Goal: Task Accomplishment & Management: Use online tool/utility

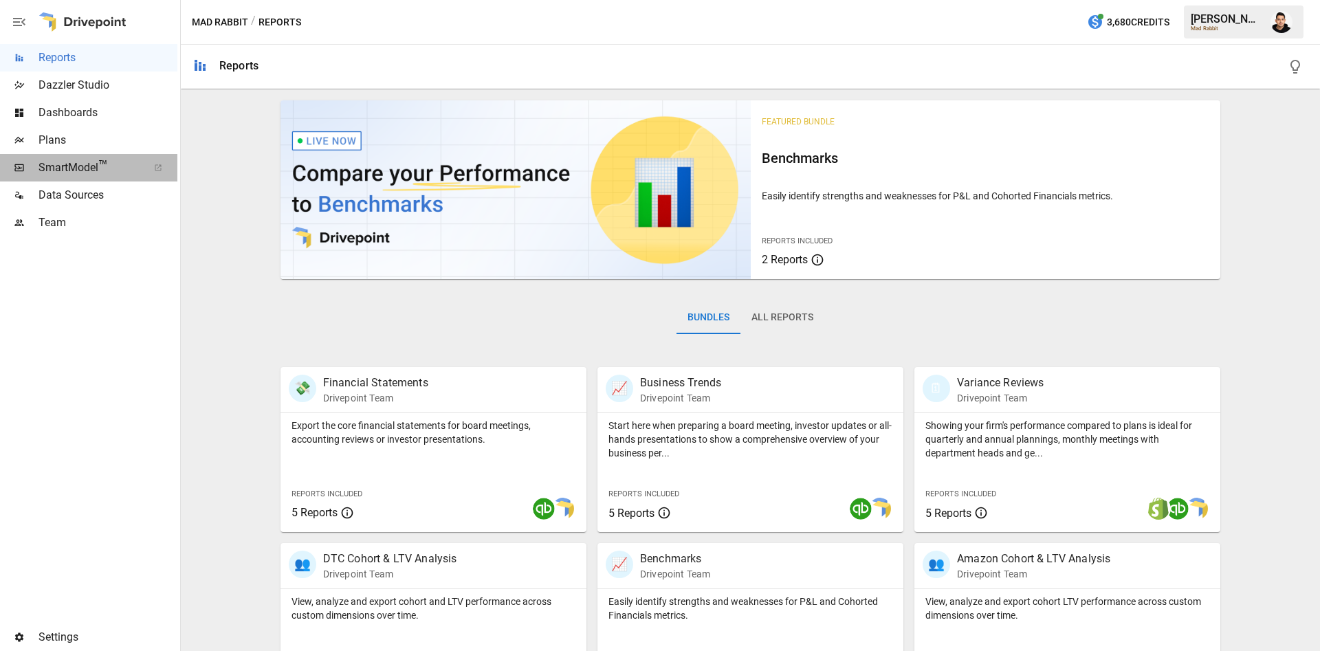
click at [110, 172] on span "SmartModel ™" at bounding box center [89, 168] width 100 height 17
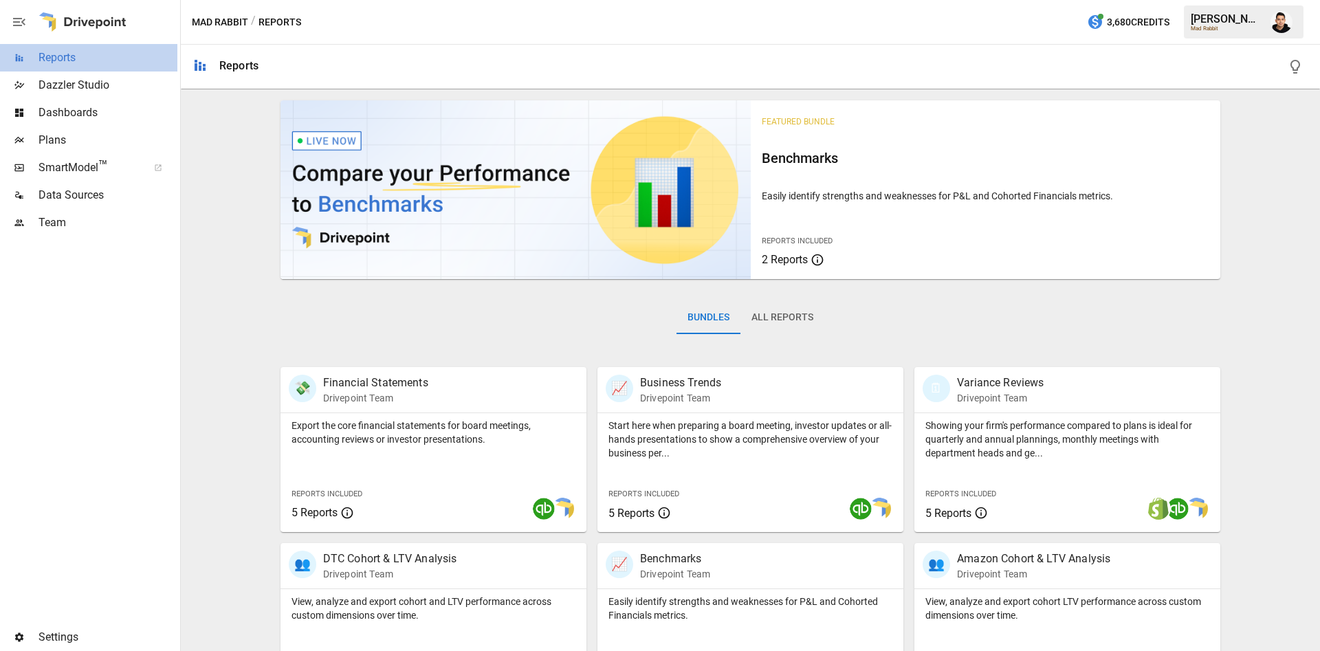
click at [93, 61] on span "Reports" at bounding box center [108, 58] width 139 height 17
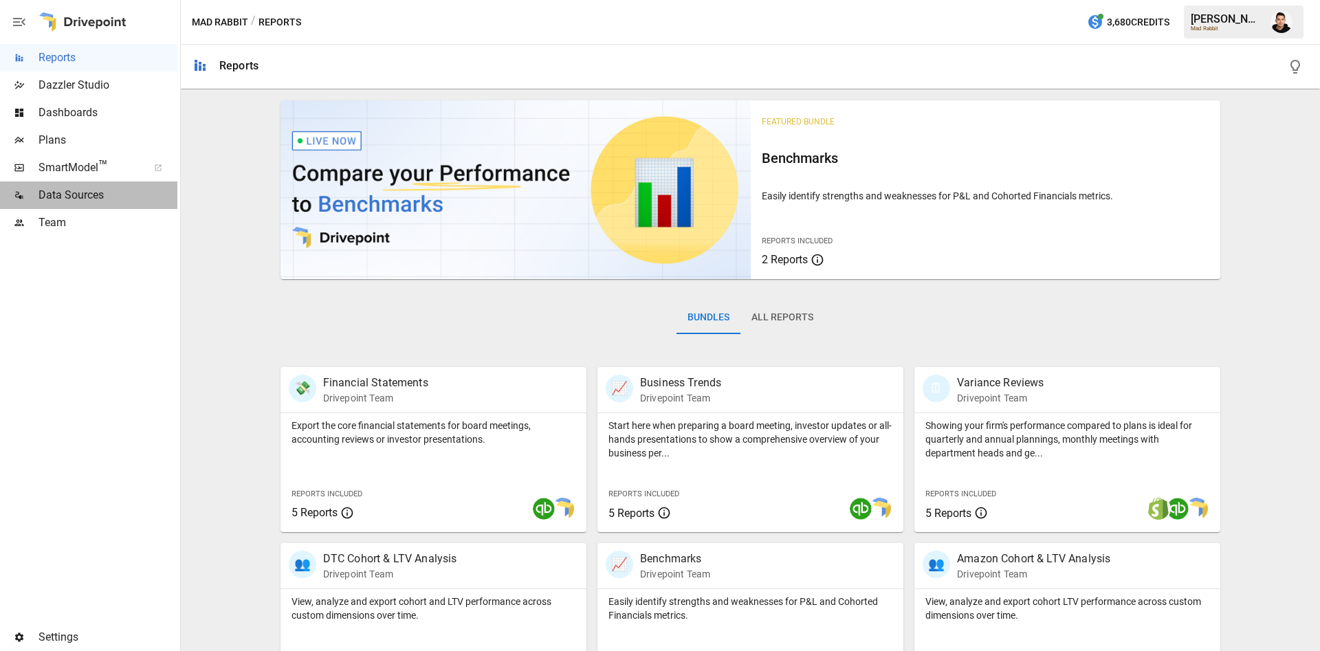
click at [121, 198] on span "Data Sources" at bounding box center [108, 195] width 139 height 17
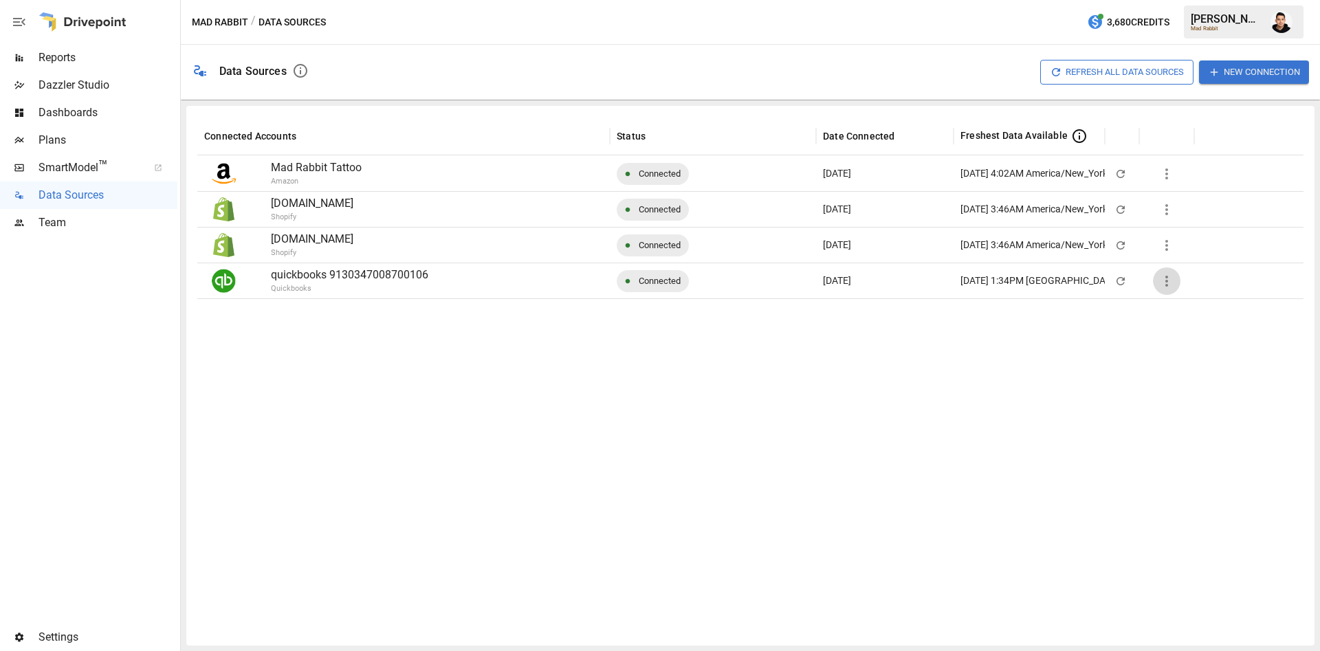
click at [1175, 280] on button "button" at bounding box center [1167, 281] width 28 height 28
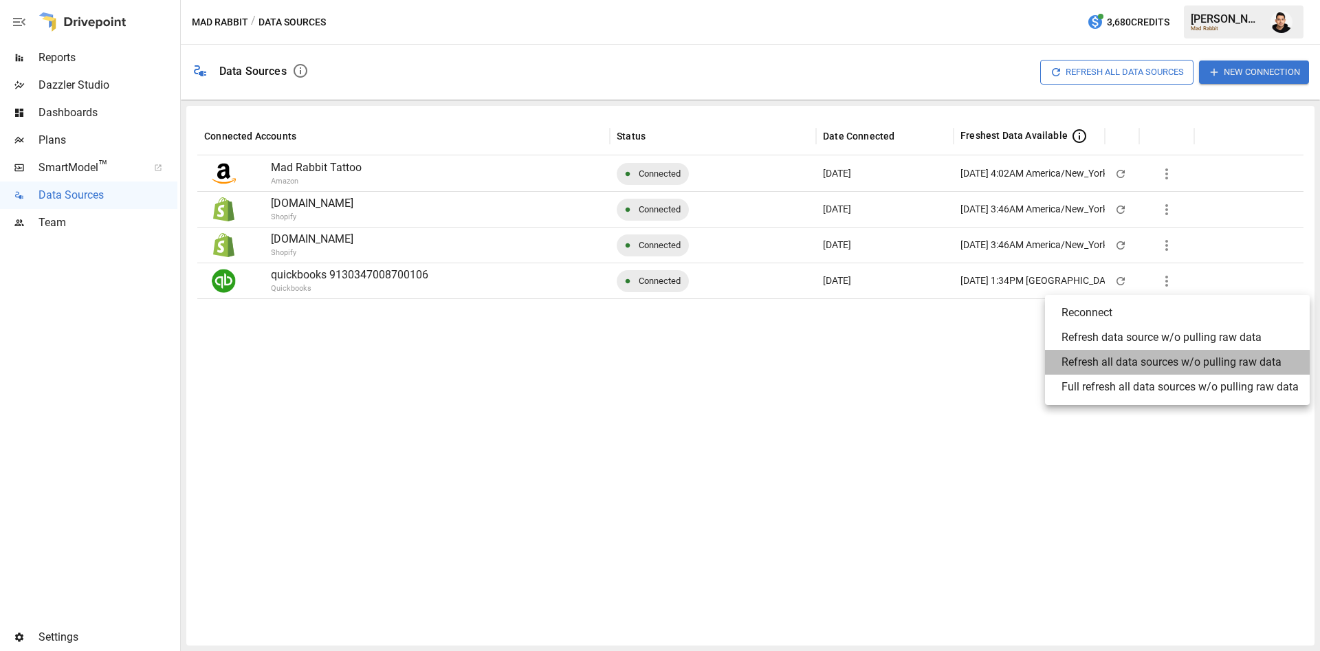
click at [1251, 365] on div "Refresh all data sources w/o pulling raw data" at bounding box center [1172, 362] width 220 height 17
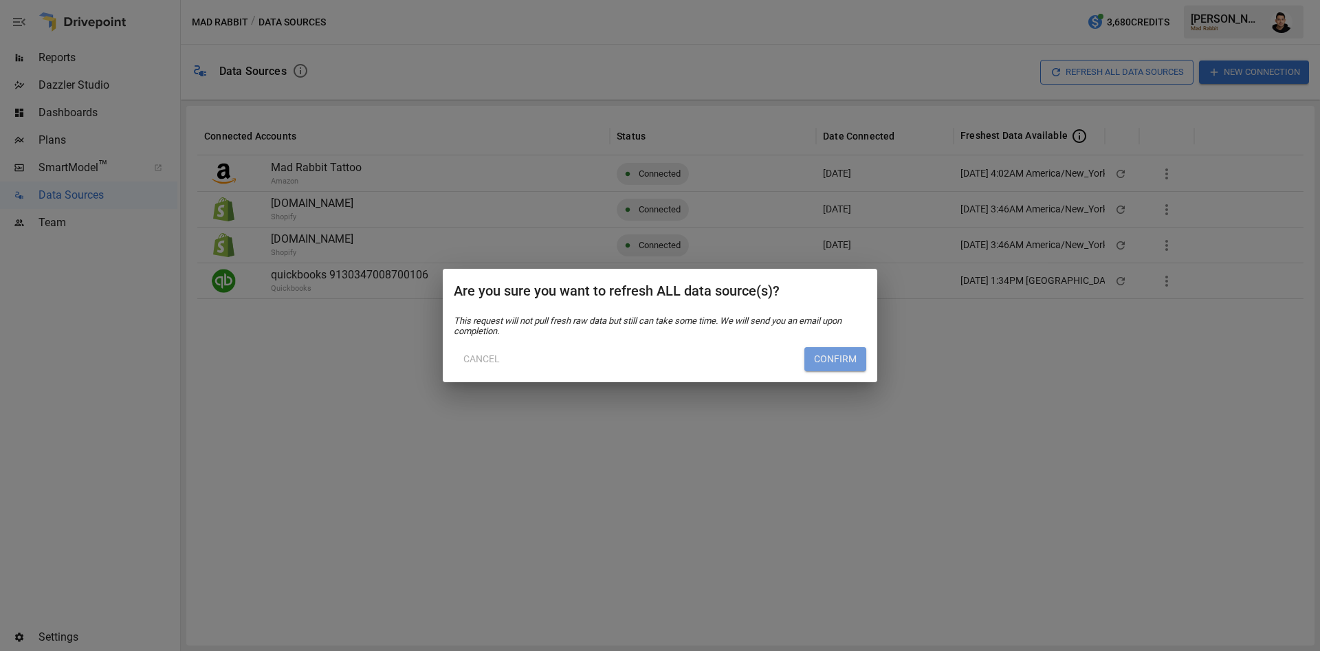
click at [818, 369] on button "Confirm" at bounding box center [835, 359] width 62 height 25
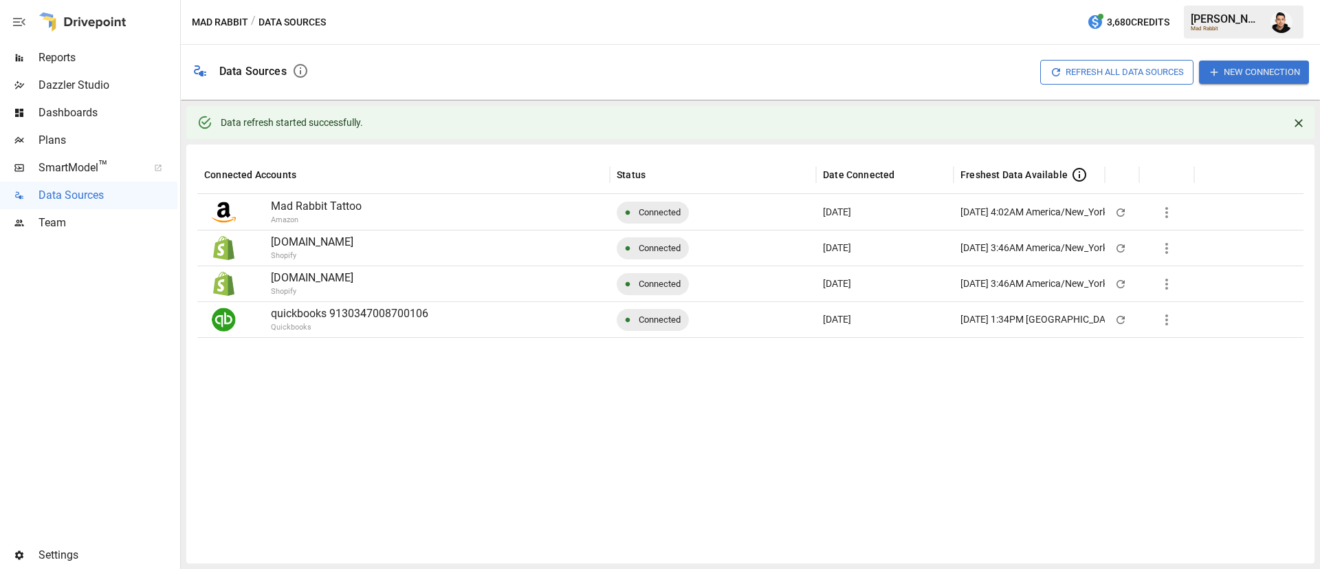
click at [1289, 25] on img "Francisco Sanchez" at bounding box center [1282, 22] width 22 height 22
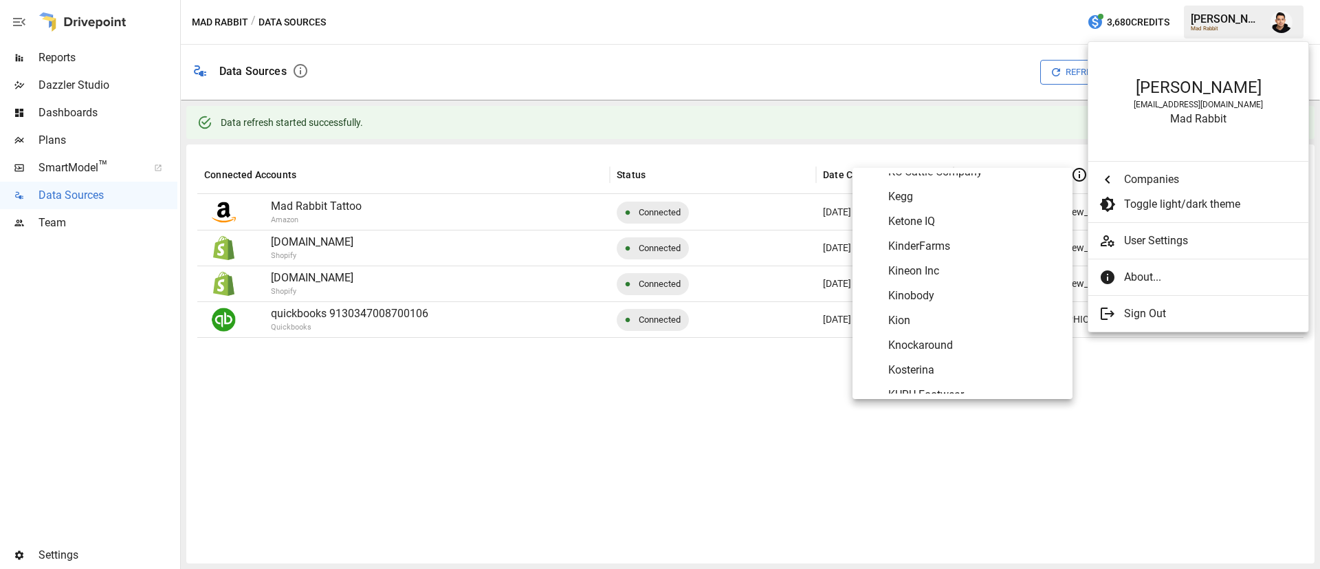
scroll to position [3718, 0]
click at [962, 248] on span "KinderFarms" at bounding box center [974, 254] width 173 height 17
